Goal: Information Seeking & Learning: Learn about a topic

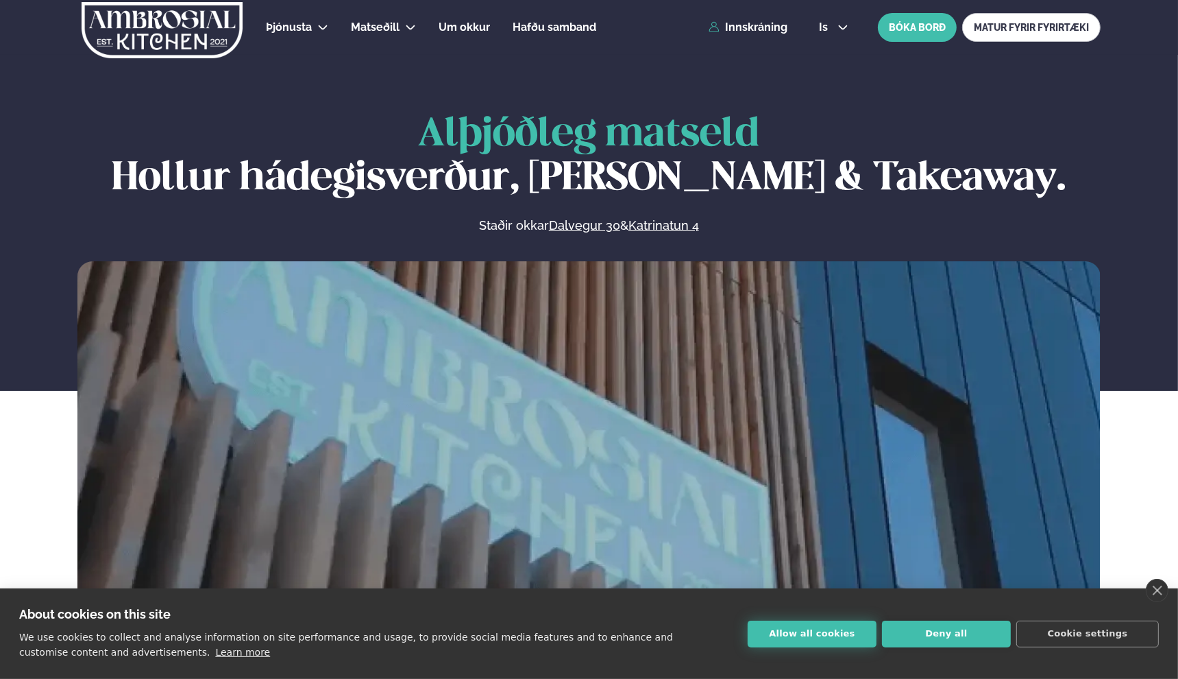
click at [836, 635] on button "Allow all cookies" at bounding box center [812, 633] width 129 height 27
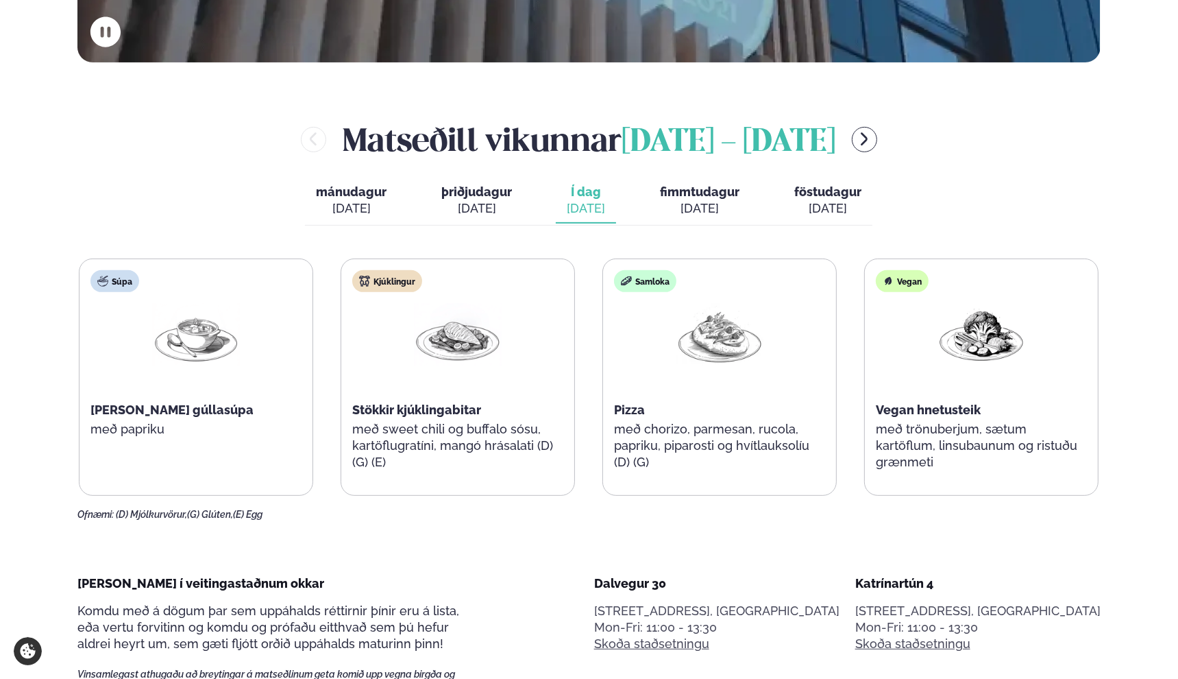
scroll to position [617, 0]
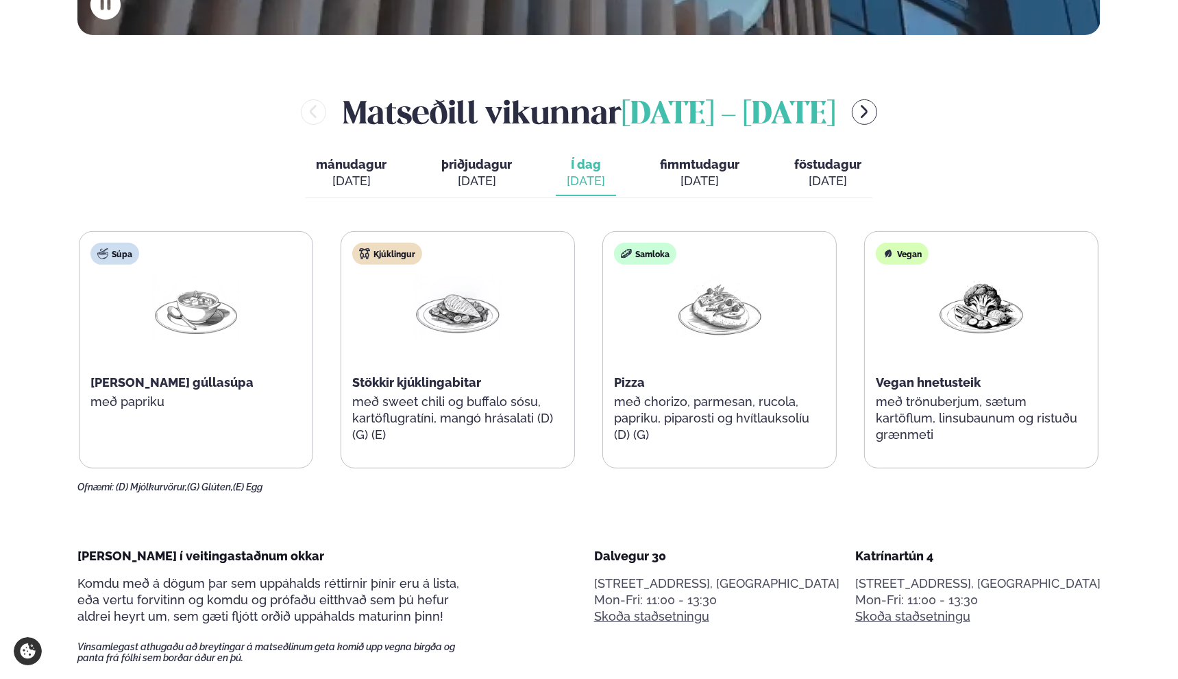
click at [695, 162] on span "fimmtudagur" at bounding box center [700, 164] width 80 height 14
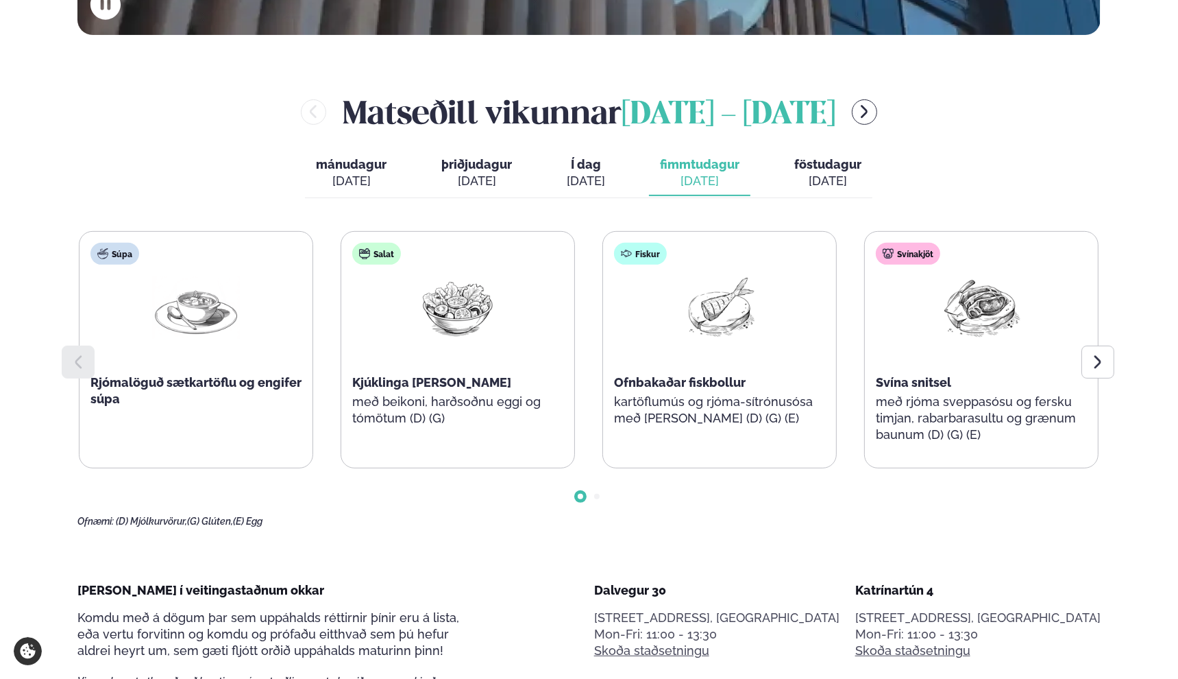
click at [580, 161] on span "Í dag" at bounding box center [586, 164] width 38 height 16
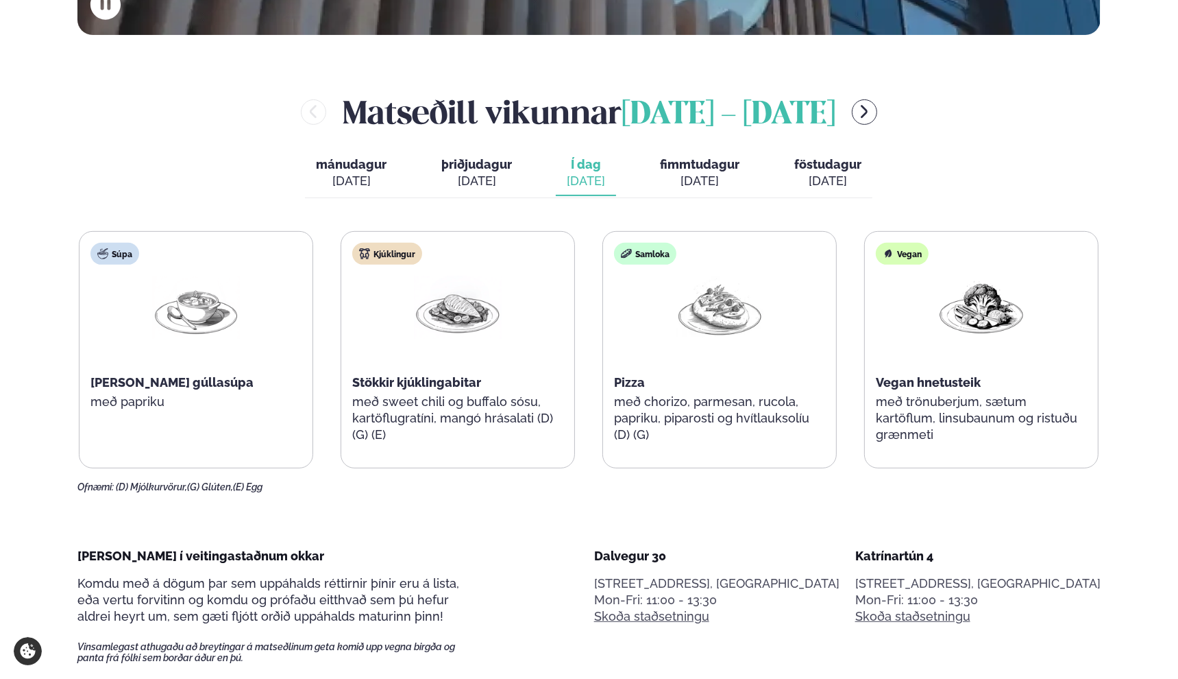
click at [693, 160] on span "fimmtudagur" at bounding box center [700, 164] width 80 height 14
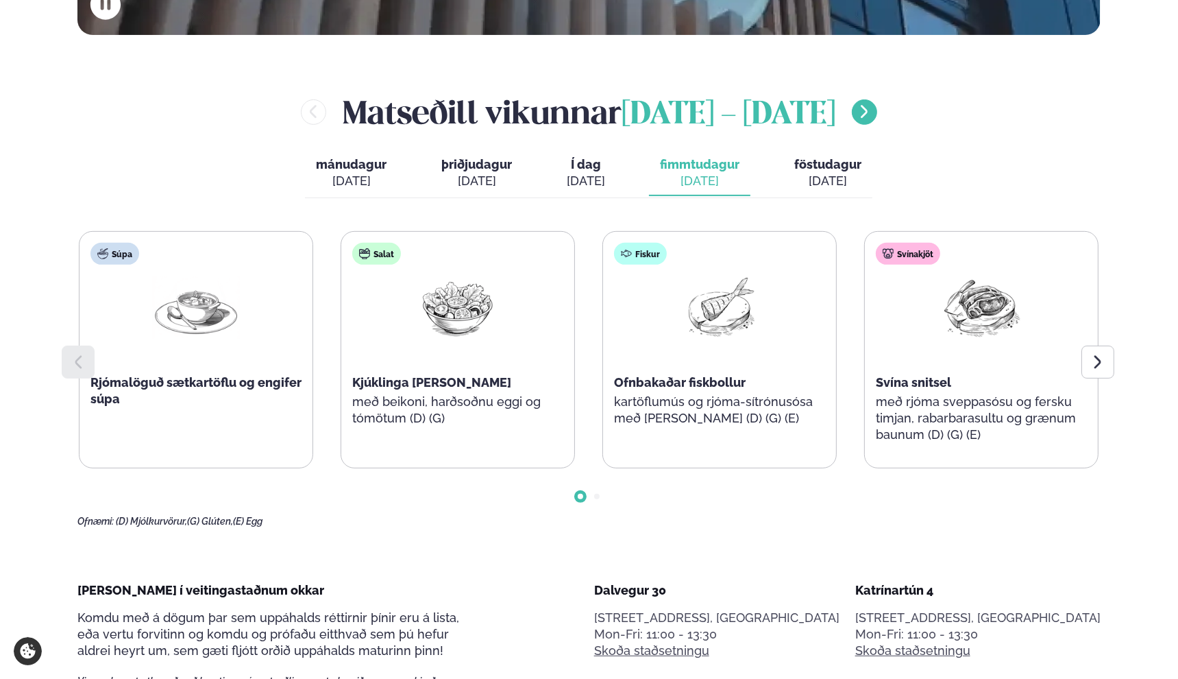
click at [871, 111] on icon "menu-btn-right" at bounding box center [864, 112] width 16 height 16
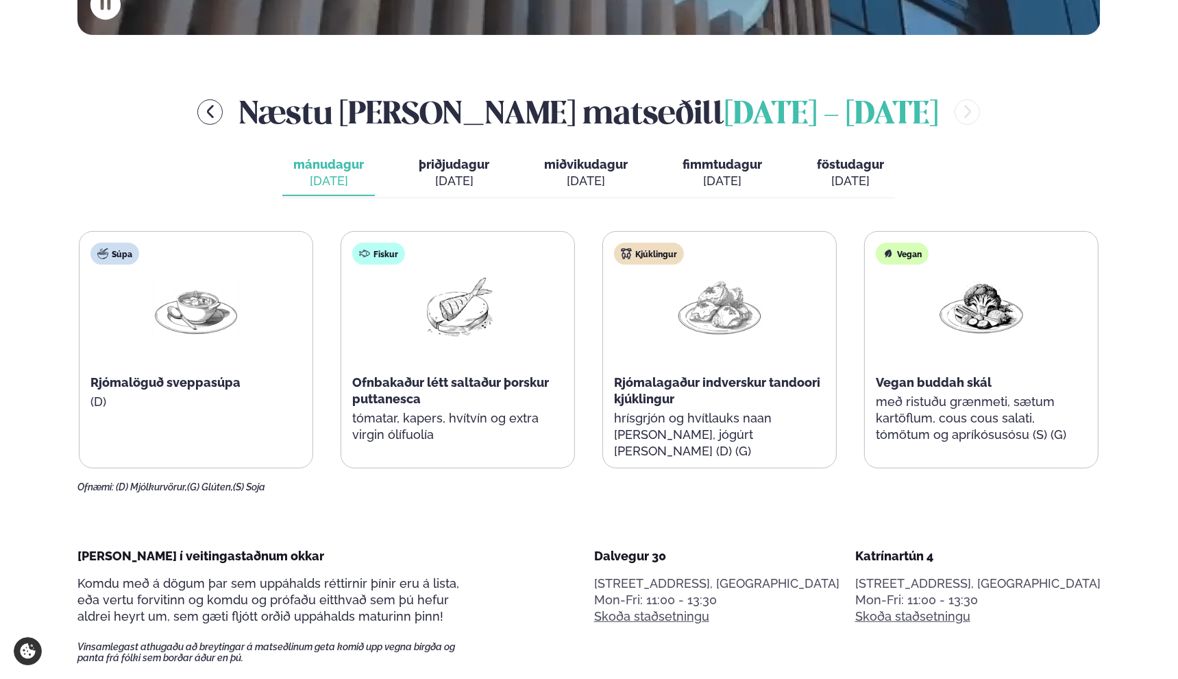
click at [583, 160] on span "miðvikudagur" at bounding box center [586, 164] width 84 height 14
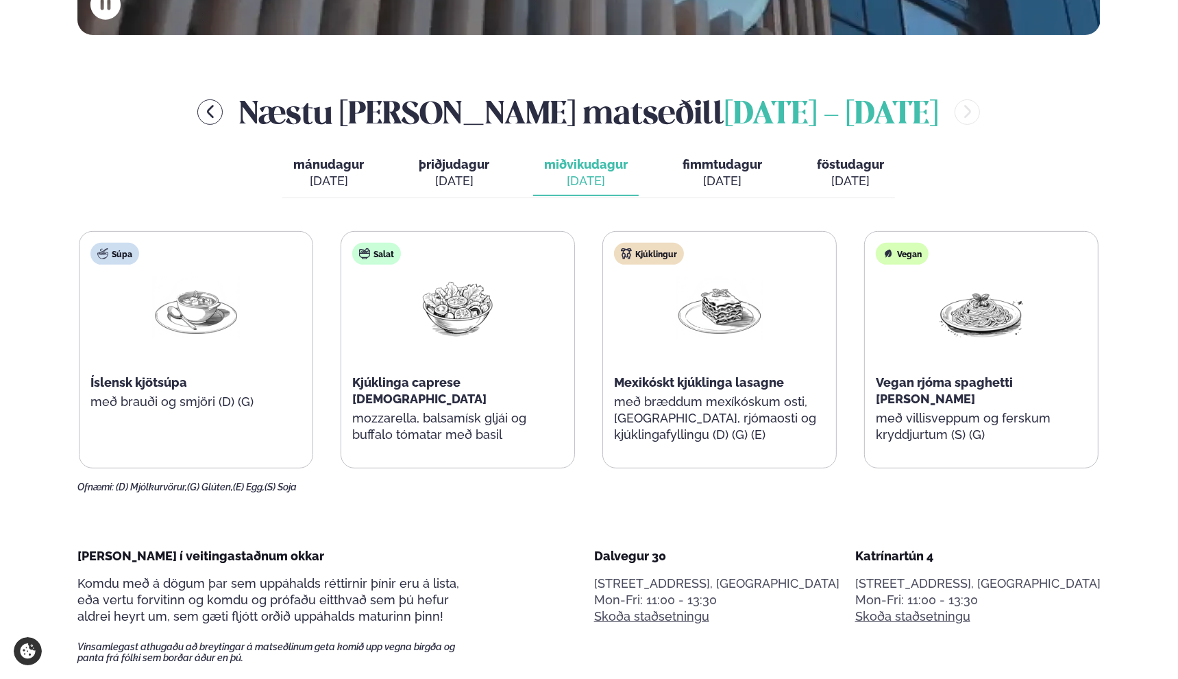
click at [716, 159] on span "fimmtudagur" at bounding box center [723, 164] width 80 height 14
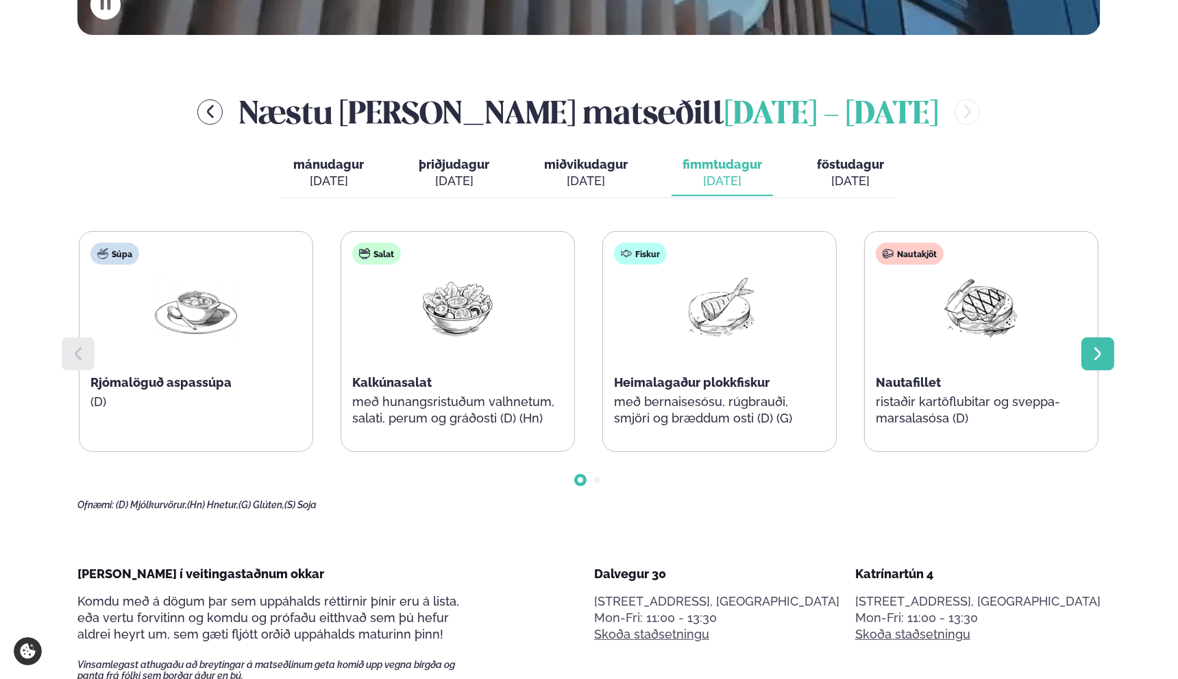
click at [1086, 351] on div at bounding box center [1098, 353] width 33 height 33
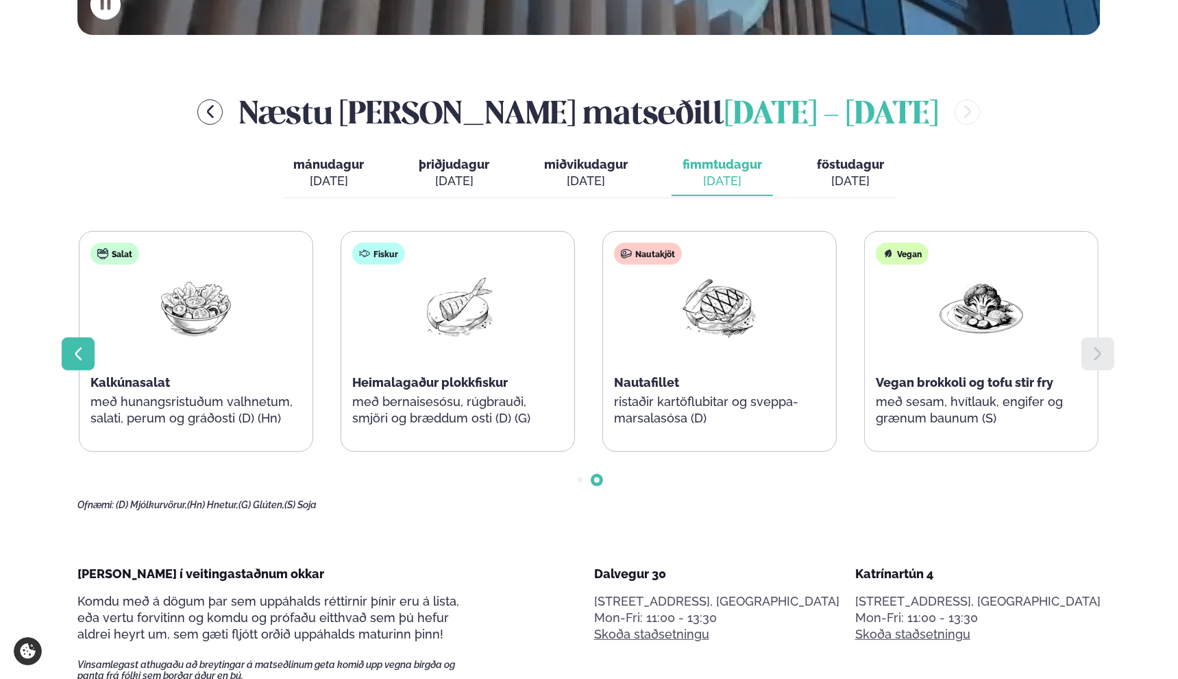
click at [79, 350] on icon at bounding box center [78, 353] width 7 height 13
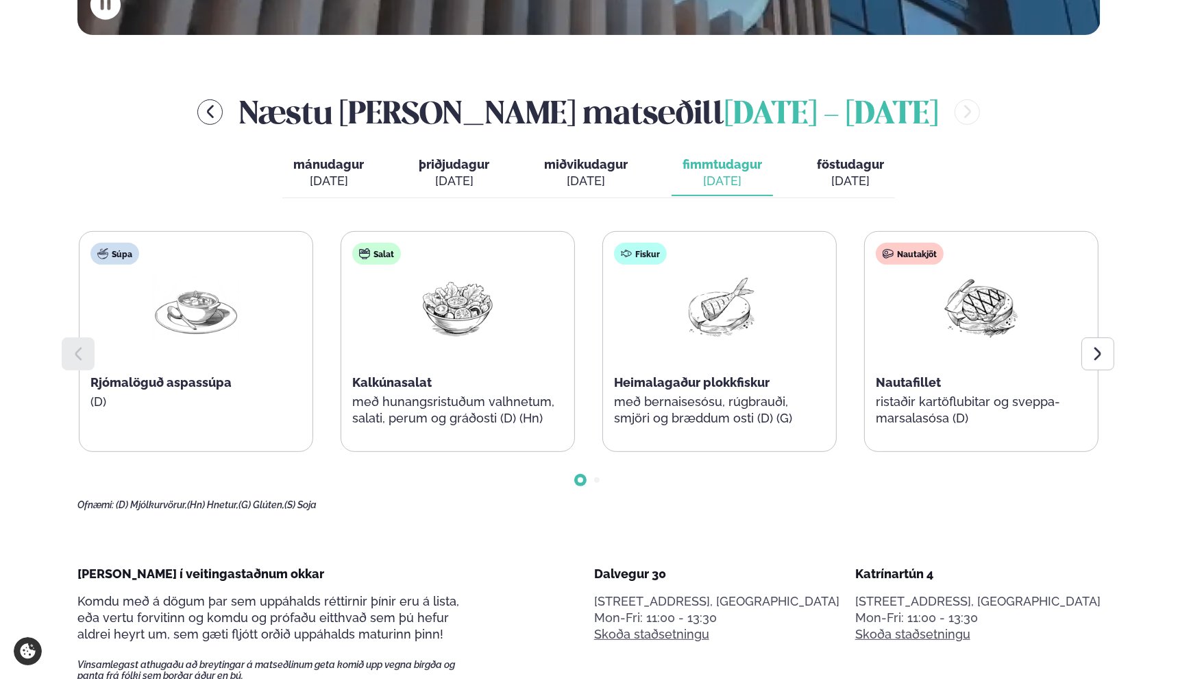
click at [591, 171] on button "miðvikudagur mið. [DATE]" at bounding box center [586, 173] width 106 height 45
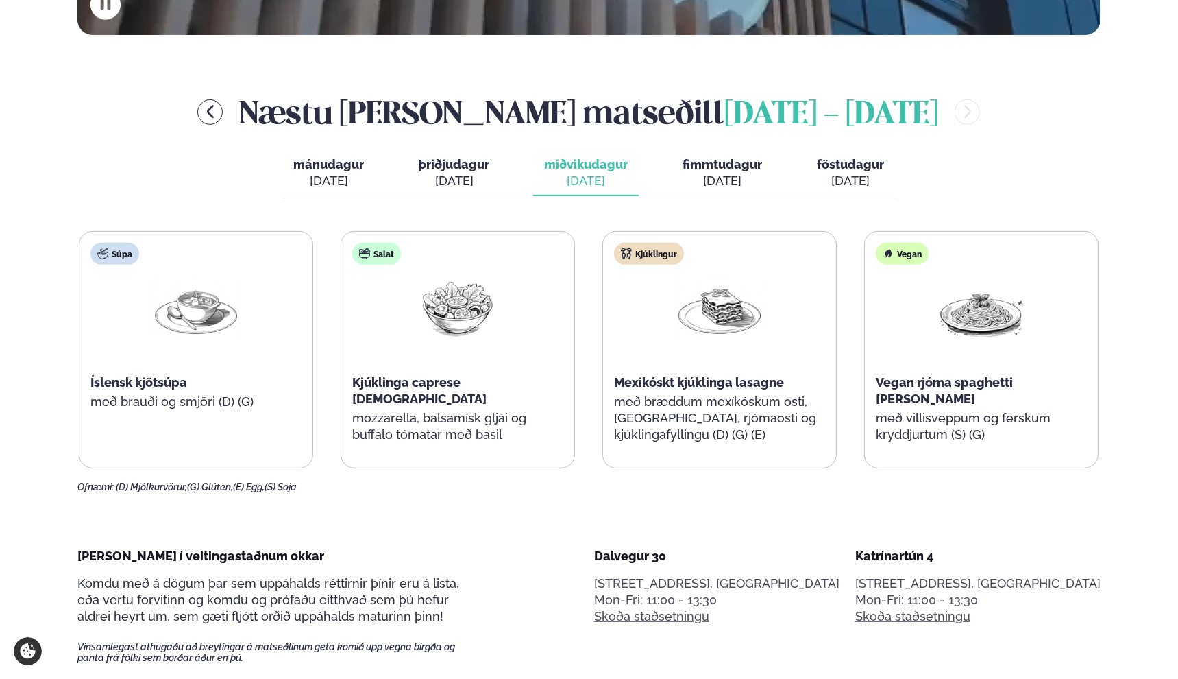
click at [349, 167] on span "mánudagur" at bounding box center [328, 164] width 71 height 14
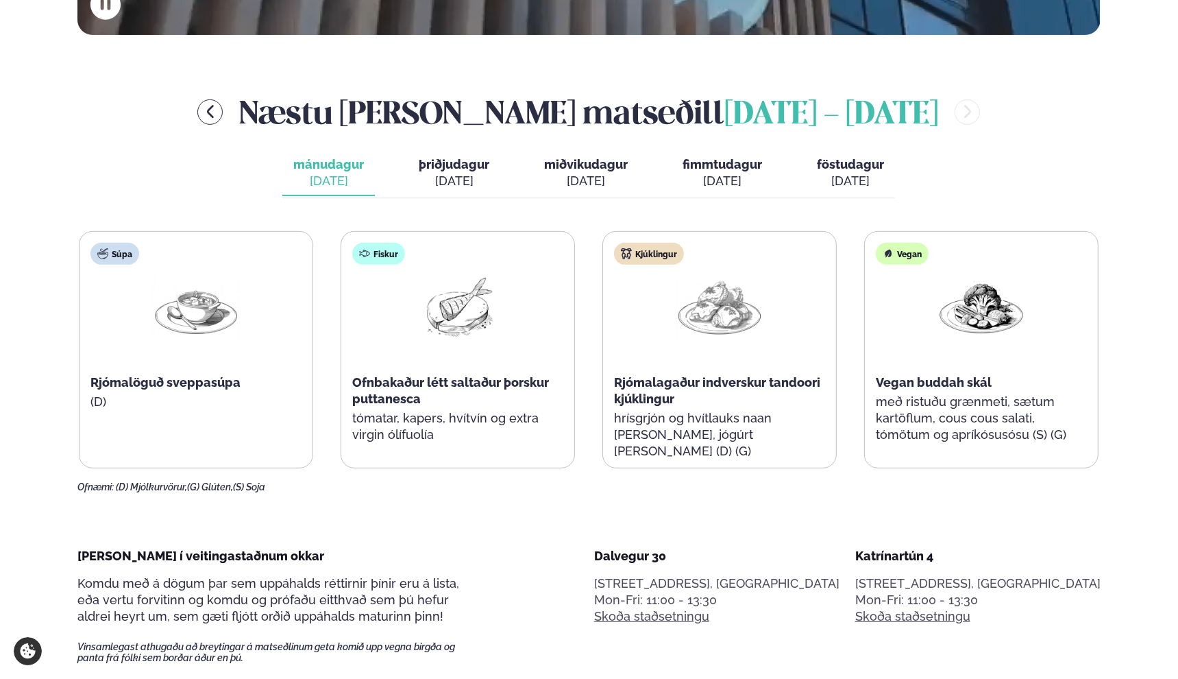
click at [707, 163] on span "fimmtudagur" at bounding box center [723, 164] width 80 height 14
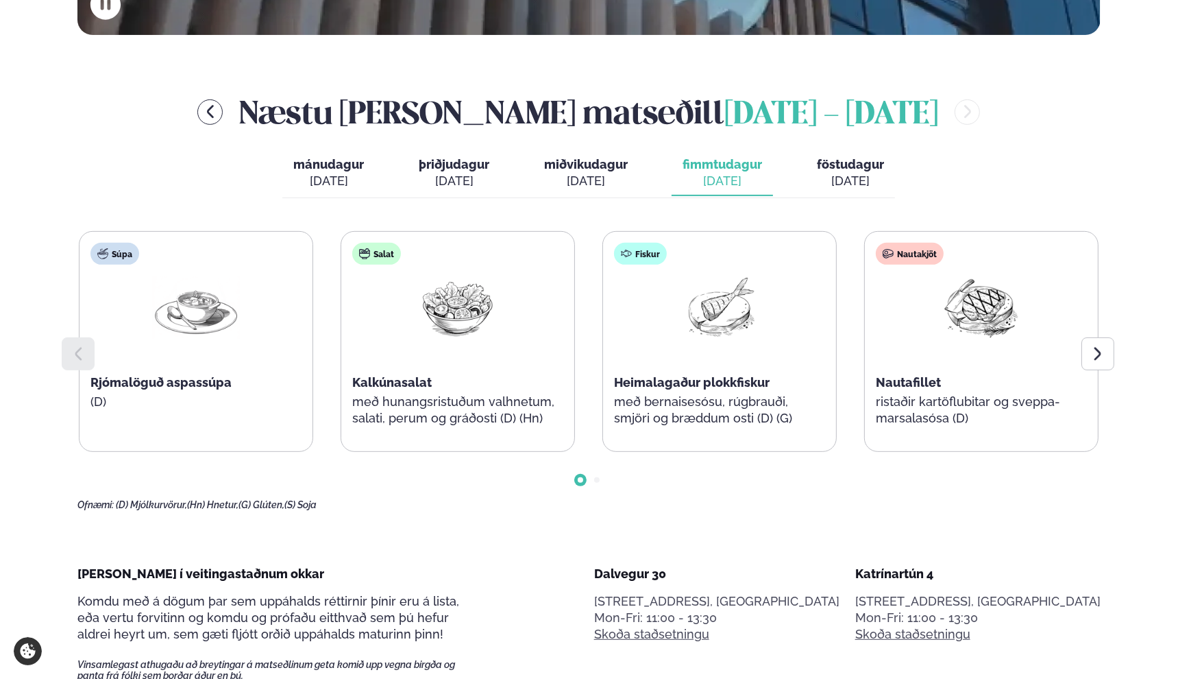
click at [843, 164] on span "föstudagur" at bounding box center [850, 164] width 67 height 14
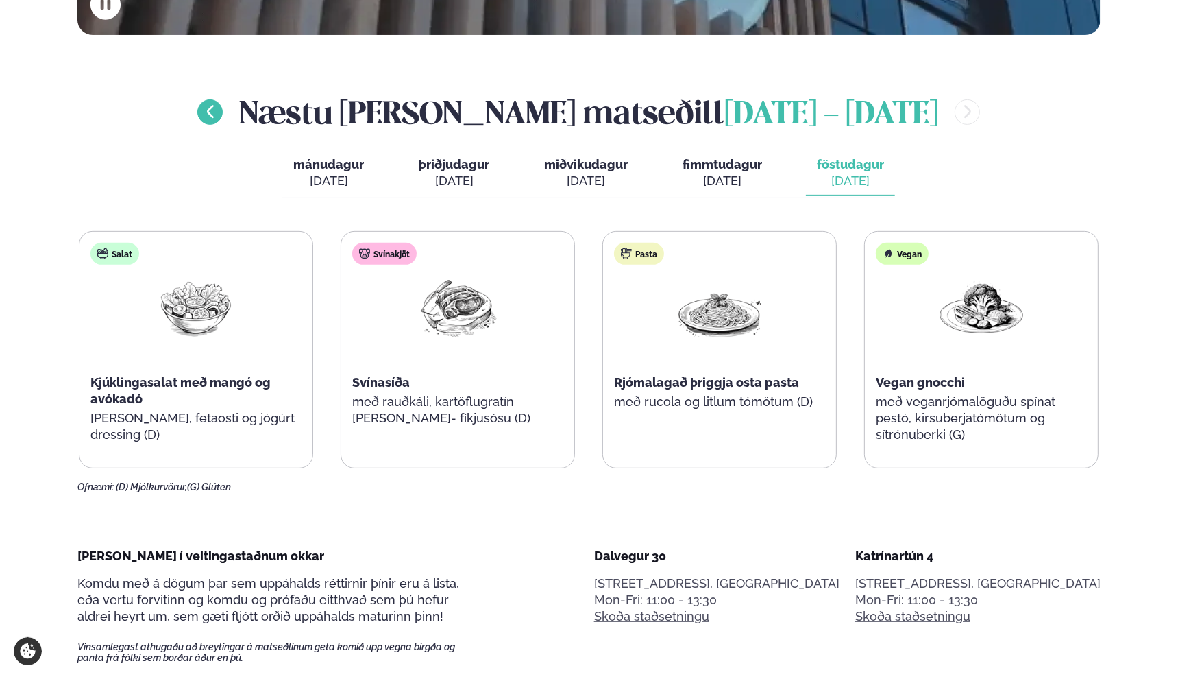
click at [219, 113] on icon "menu-btn-left" at bounding box center [210, 112] width 16 height 16
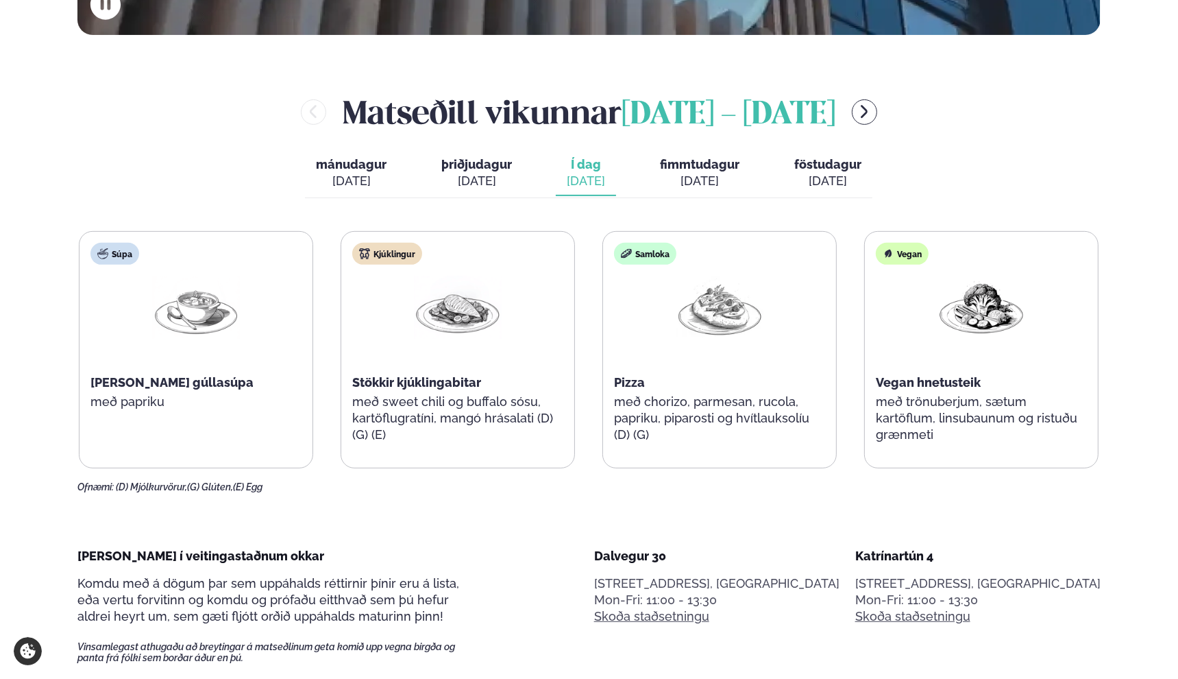
click at [153, 119] on div "[PERSON_NAME] [DATE] - [DATE]" at bounding box center [589, 112] width 1024 height 45
